Goal: Task Accomplishment & Management: Complete application form

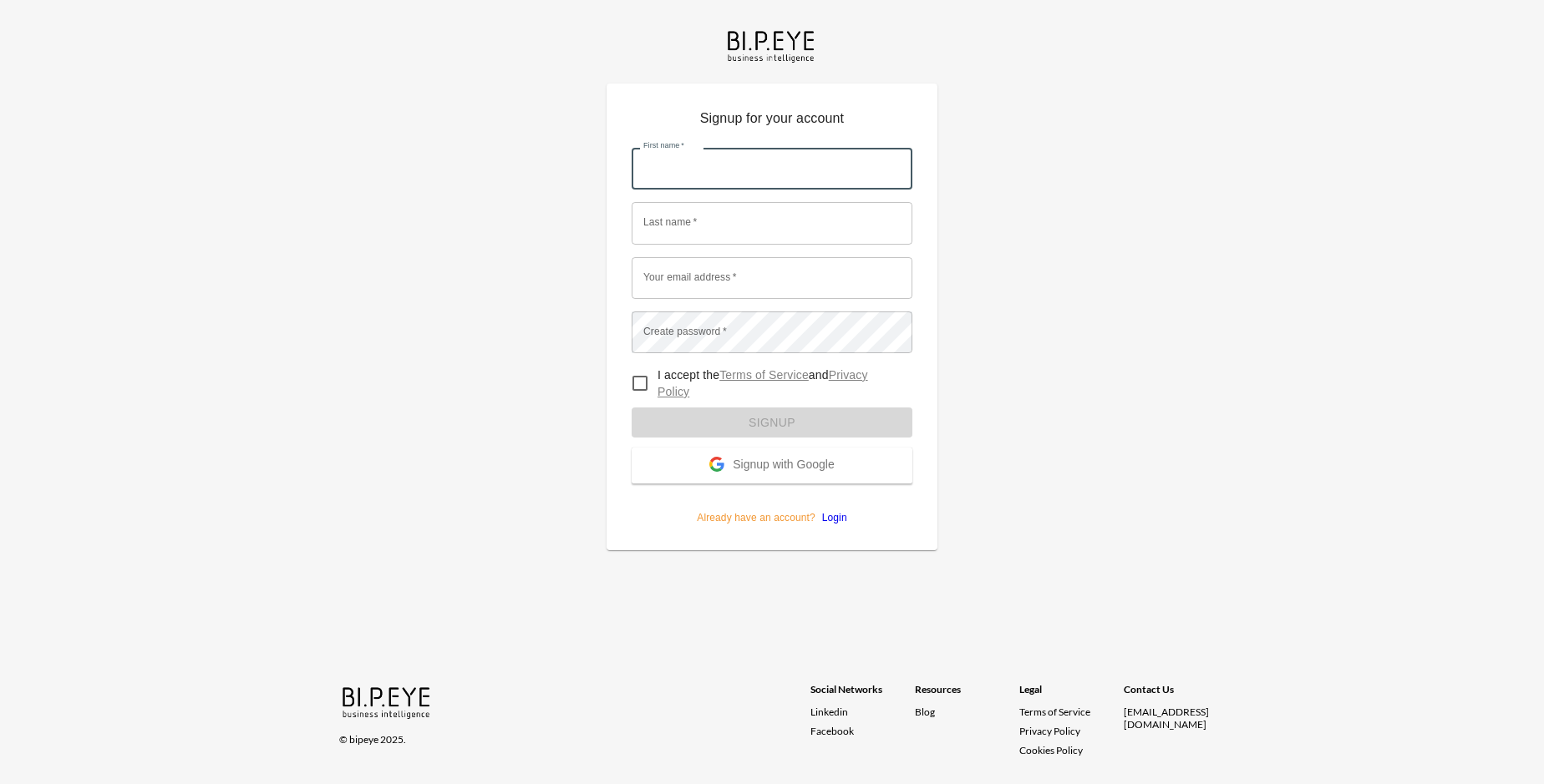
click at [772, 148] on input "First name   *" at bounding box center [772, 169] width 281 height 42
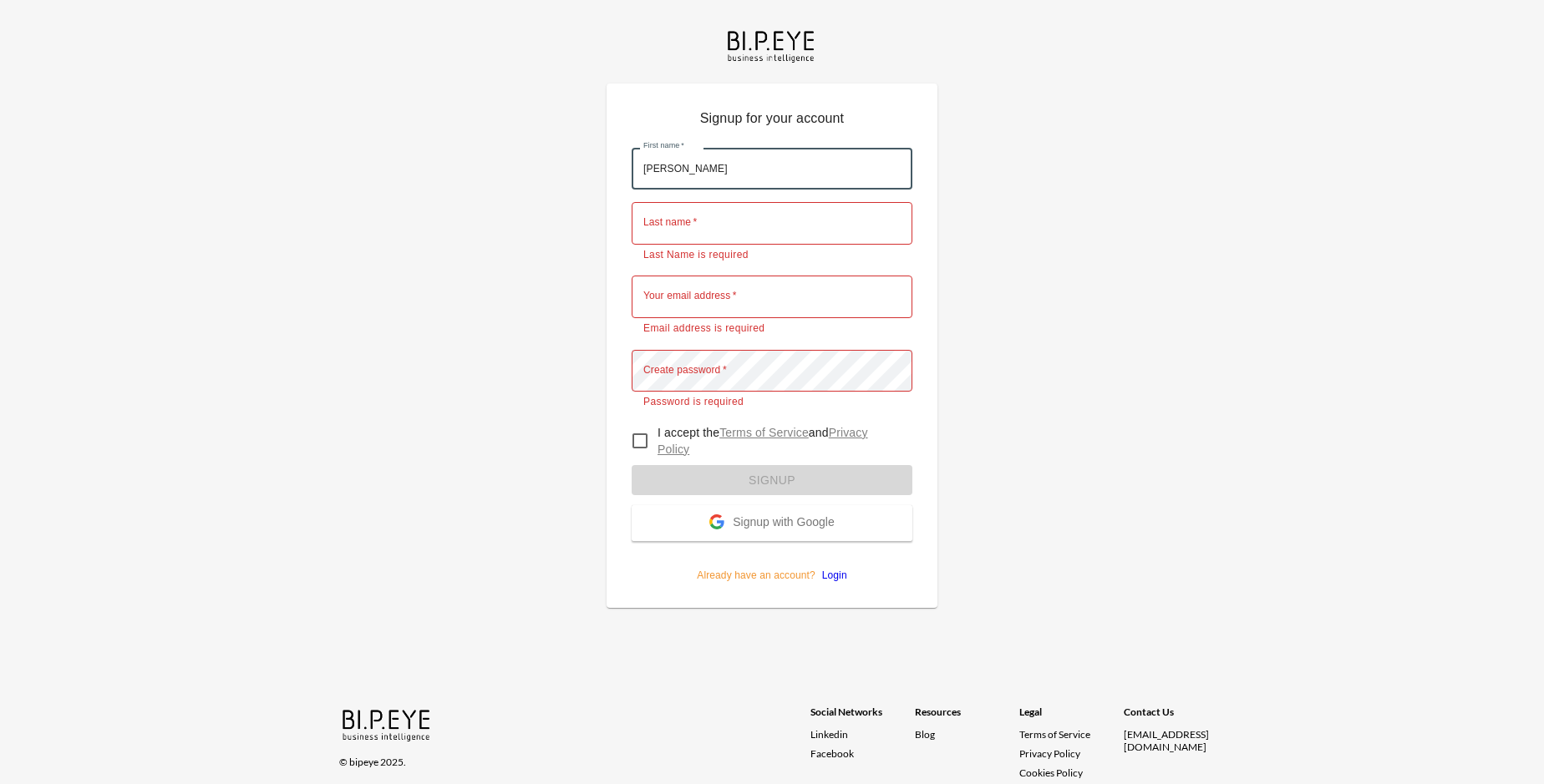
type input "[PERSON_NAME]"
click at [772, 202] on input "Last name   *" at bounding box center [772, 223] width 281 height 42
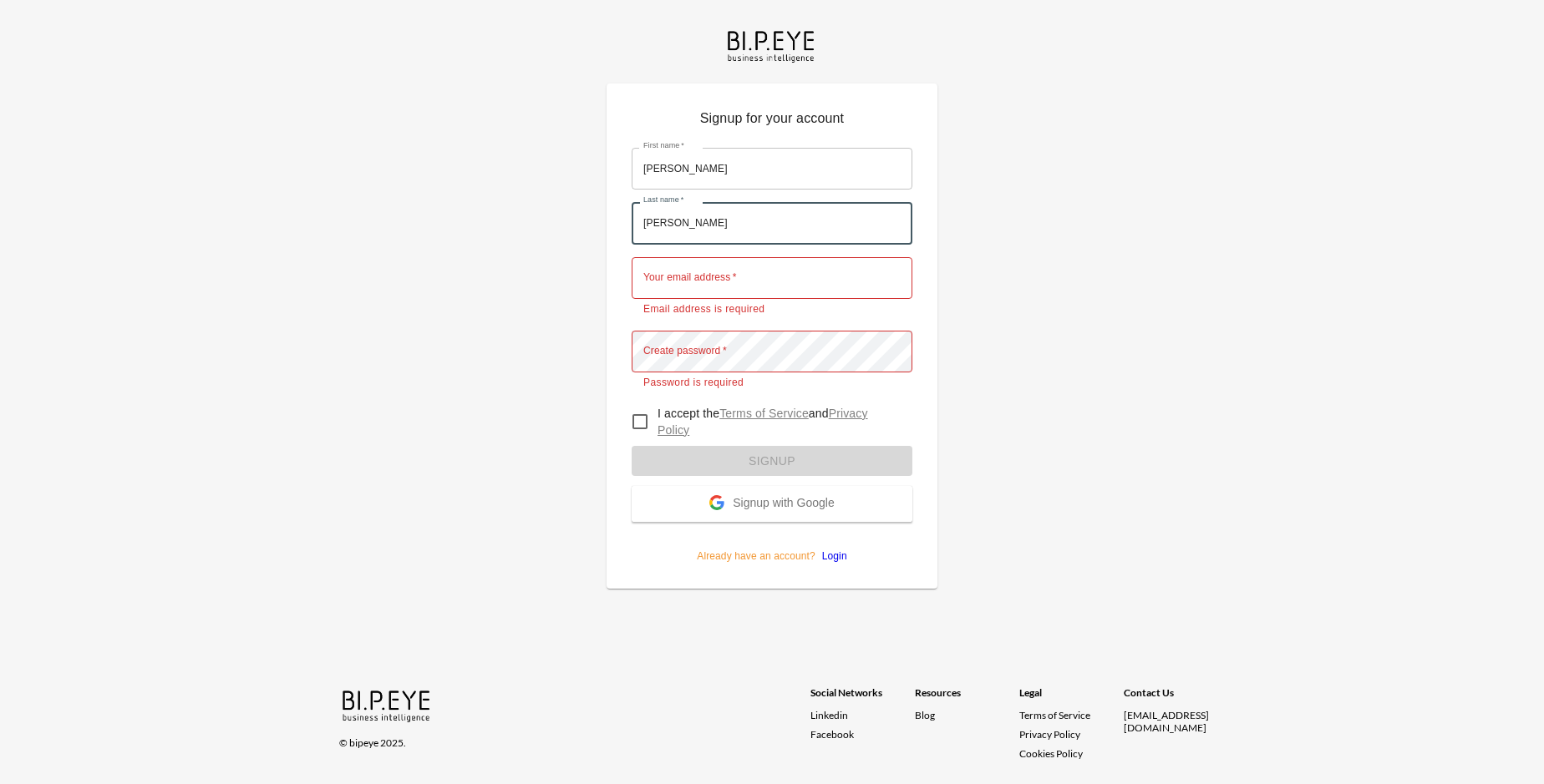
type input "[PERSON_NAME]"
click at [772, 257] on input "Your email address   *" at bounding box center [772, 278] width 281 height 42
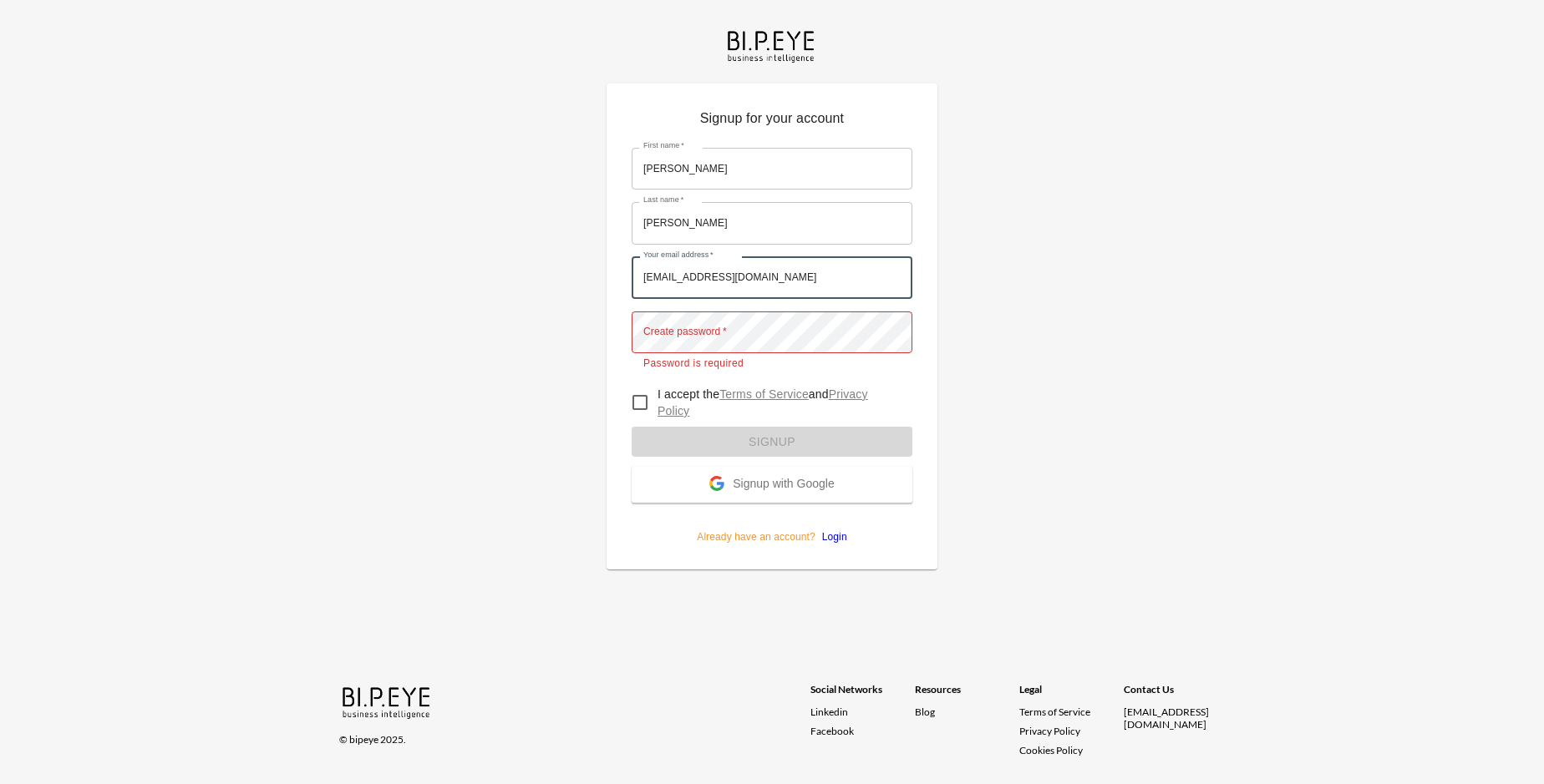
type input "[EMAIL_ADDRESS][DOMAIN_NAME]"
click at [640, 385] on input "I accept the Terms of Service and Privacy Policy" at bounding box center [640, 401] width 35 height 35
checkbox input "true"
click at [772, 476] on span "Signup with Google" at bounding box center [782, 484] width 101 height 17
click at [772, 418] on form "First name   * [PERSON_NAME] First name   * Last name   * [PERSON_NAME] Last na…" at bounding box center [772, 340] width 281 height 409
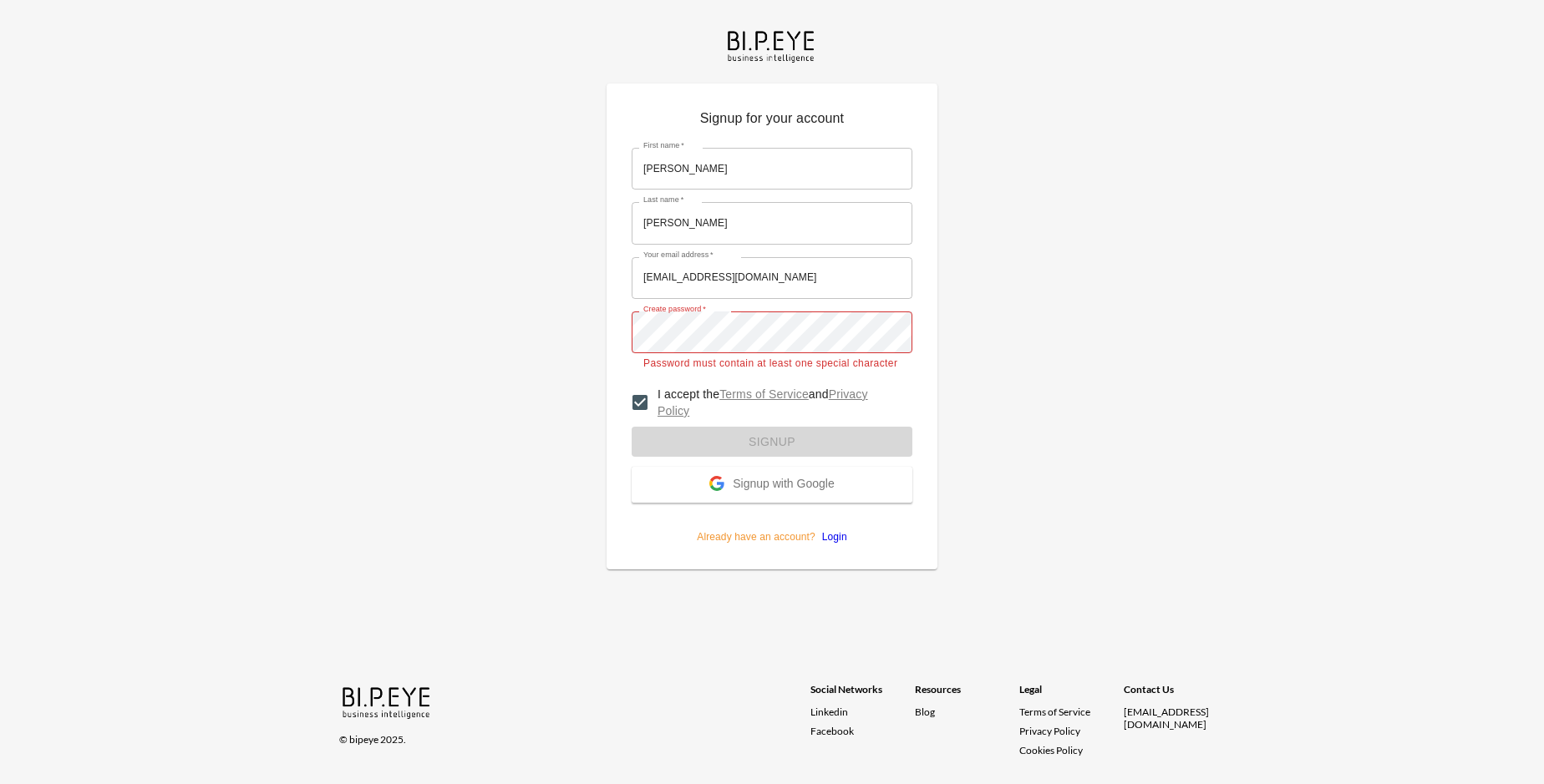
click at [772, 476] on span "Signup with Google" at bounding box center [782, 484] width 101 height 17
